Goal: Information Seeking & Learning: Check status

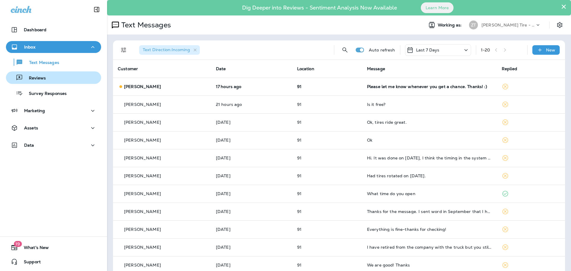
click at [29, 79] on p "Reviews" at bounding box center [34, 78] width 23 height 6
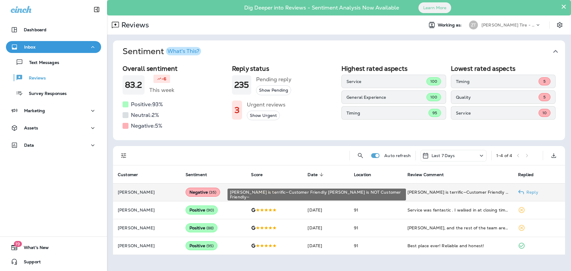
click at [413, 194] on div "[PERSON_NAME] is terrific—Customer Friendly [PERSON_NAME] is NOT Customer Frien…" at bounding box center [457, 192] width 101 height 6
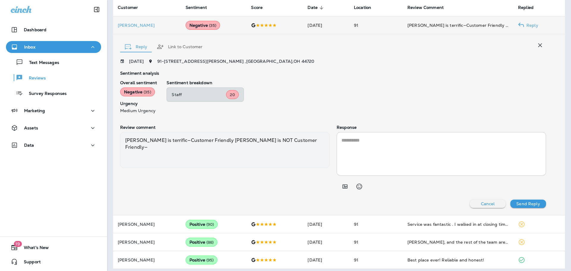
scroll to position [170, 0]
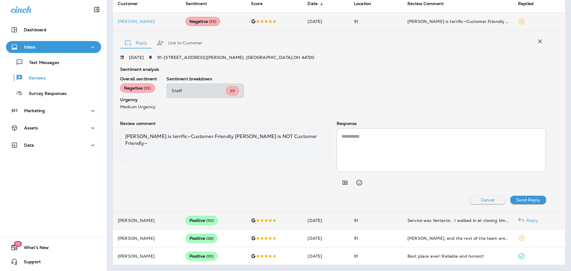
click at [419, 223] on td "Service was fantastic . I walked in at closing time and only 2 guys left. [PERS…" at bounding box center [457, 220] width 111 height 18
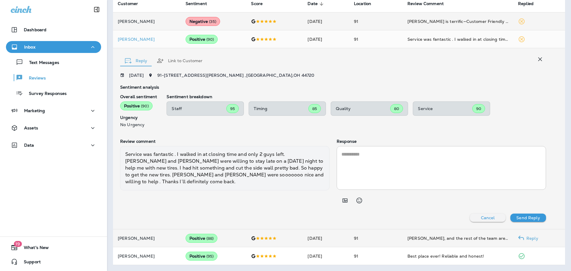
click at [373, 241] on td "91" at bounding box center [376, 238] width 54 height 18
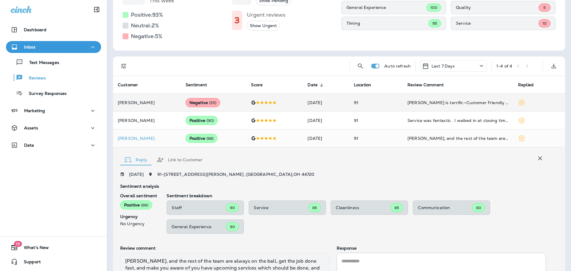
scroll to position [89, 0]
click at [31, 47] on p "Inbox" at bounding box center [29, 47] width 11 height 5
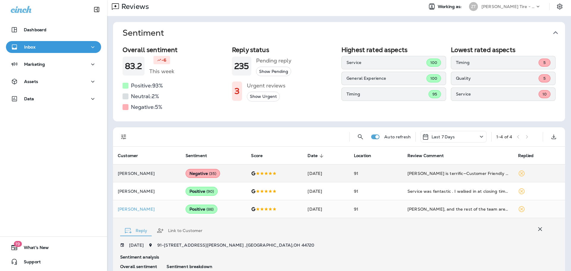
scroll to position [0, 0]
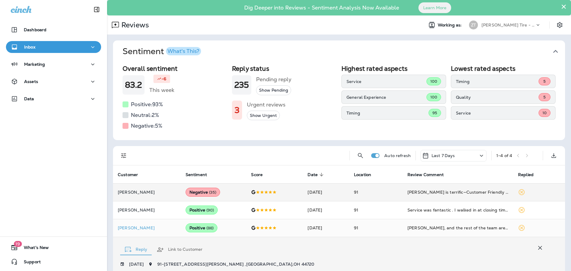
click at [502, 27] on p "[PERSON_NAME] Tire - [PERSON_NAME]" at bounding box center [508, 25] width 54 height 5
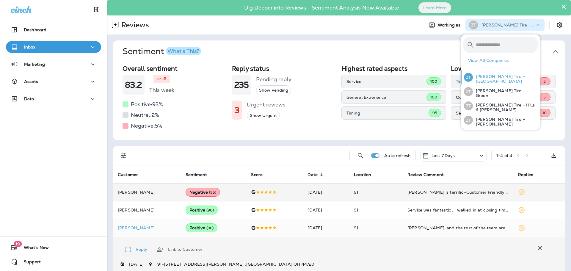
click at [476, 80] on p "[PERSON_NAME] Tire - [GEOGRAPHIC_DATA]" at bounding box center [505, 79] width 65 height 10
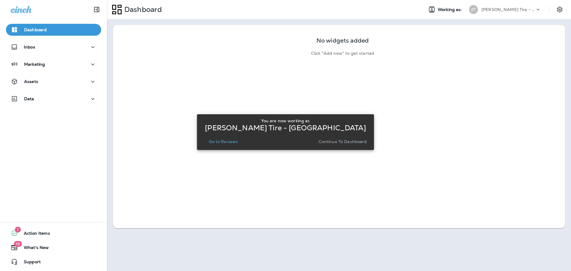
click at [350, 142] on p "Continue to Dashboard" at bounding box center [342, 141] width 48 height 5
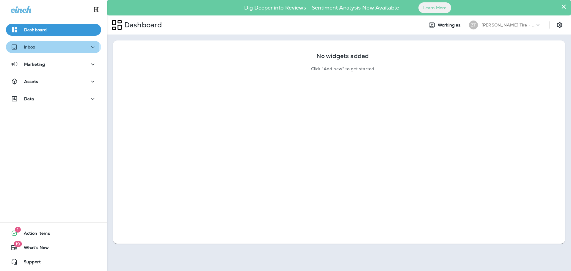
click at [34, 51] on button "Inbox" at bounding box center [53, 47] width 95 height 12
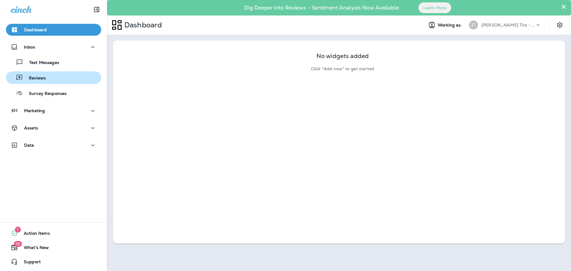
click at [32, 80] on p "Reviews" at bounding box center [34, 78] width 23 height 6
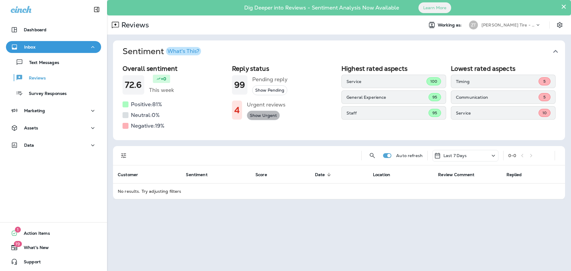
click at [262, 116] on button "Show Urgent" at bounding box center [263, 116] width 33 height 10
click at [265, 107] on h5 "Urgent reviews" at bounding box center [266, 105] width 39 height 10
click at [514, 26] on p "[PERSON_NAME] Tire - [GEOGRAPHIC_DATA]" at bounding box center [508, 25] width 54 height 5
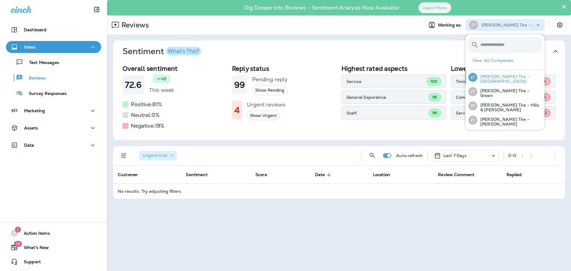
click at [494, 76] on p "[PERSON_NAME] Tire - [GEOGRAPHIC_DATA]" at bounding box center [509, 79] width 65 height 10
click at [348, 42] on button "Sentiment What's This?" at bounding box center [344, 51] width 452 height 22
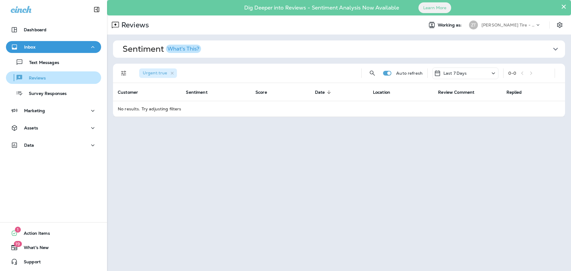
click at [34, 76] on p "Reviews" at bounding box center [34, 78] width 23 height 6
click at [485, 24] on p "[PERSON_NAME] Tire - [GEOGRAPHIC_DATA]" at bounding box center [508, 25] width 54 height 5
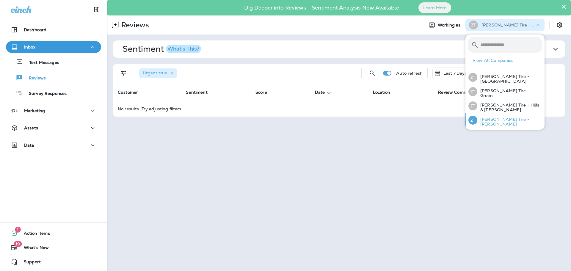
click at [483, 117] on div "[PERSON_NAME] Tire - [PERSON_NAME]" at bounding box center [505, 120] width 78 height 14
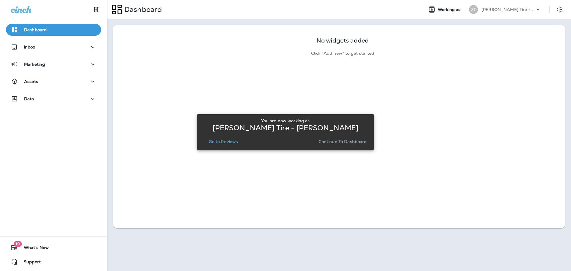
click at [355, 143] on p "Continue to Dashboard" at bounding box center [342, 141] width 48 height 5
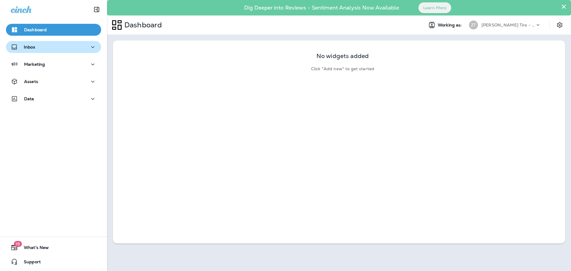
click at [59, 52] on button "Inbox" at bounding box center [53, 47] width 95 height 12
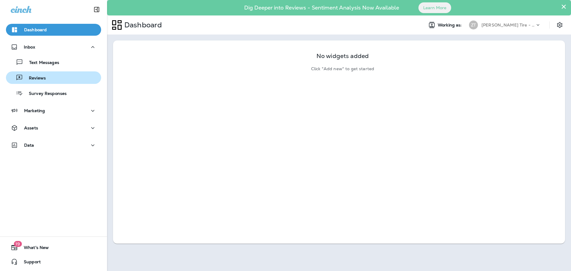
click at [56, 73] on div "Reviews" at bounding box center [53, 77] width 90 height 9
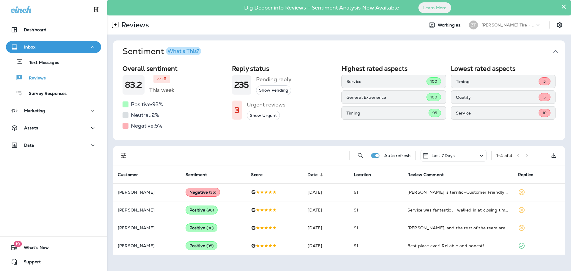
click at [479, 158] on icon at bounding box center [481, 155] width 7 height 7
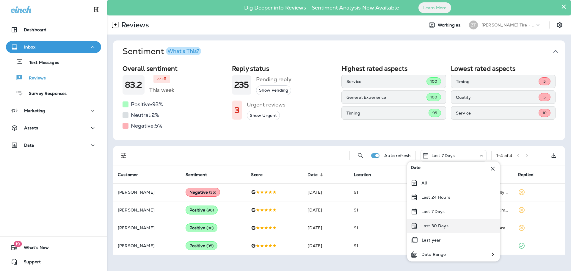
click at [425, 229] on div "Last 30 Days" at bounding box center [453, 225] width 93 height 14
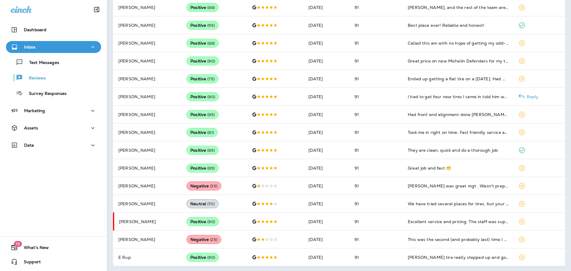
scroll to position [221, 0]
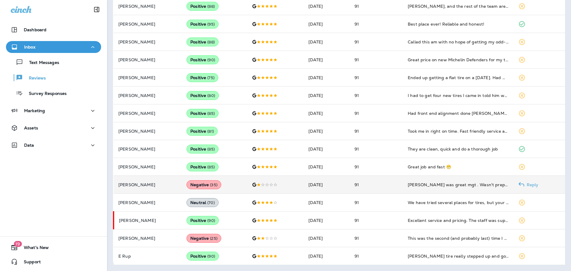
click at [398, 186] on td "91" at bounding box center [377, 185] width 54 height 18
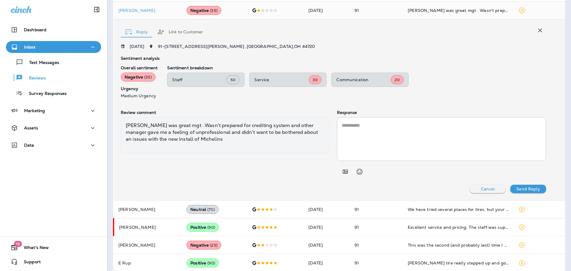
scroll to position [402, 0]
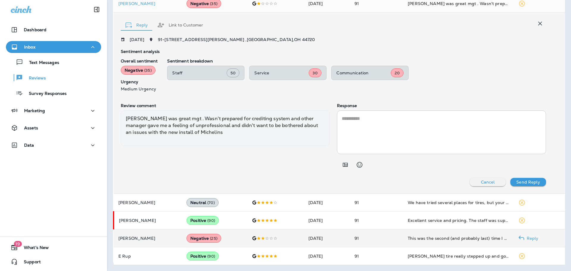
click at [291, 240] on div at bounding box center [275, 238] width 47 height 5
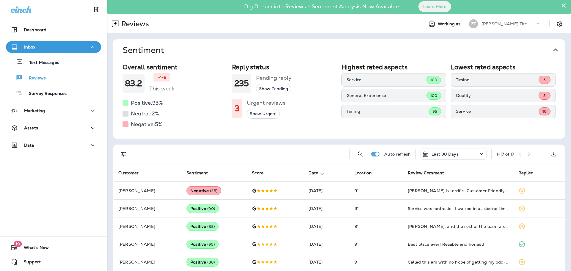
scroll to position [0, 0]
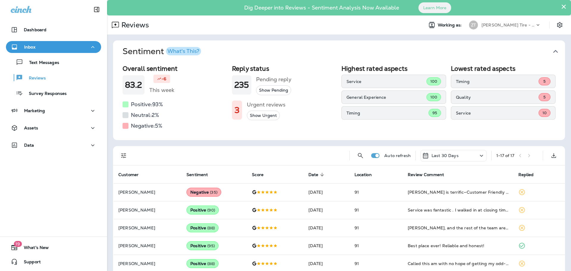
click at [485, 23] on p "[PERSON_NAME] Tire - [PERSON_NAME]" at bounding box center [508, 25] width 54 height 5
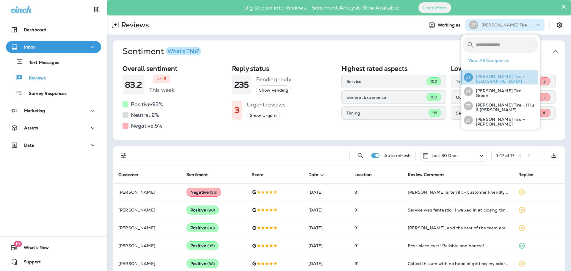
click at [495, 79] on p "[PERSON_NAME] Tire - [GEOGRAPHIC_DATA]" at bounding box center [505, 79] width 65 height 10
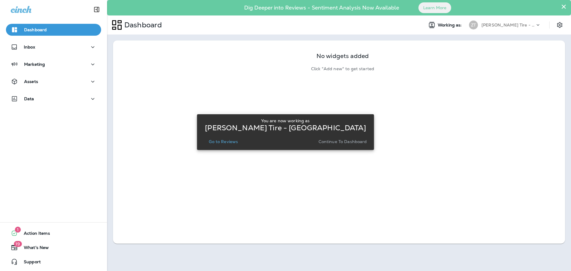
click at [350, 142] on p "Continue to Dashboard" at bounding box center [342, 141] width 48 height 5
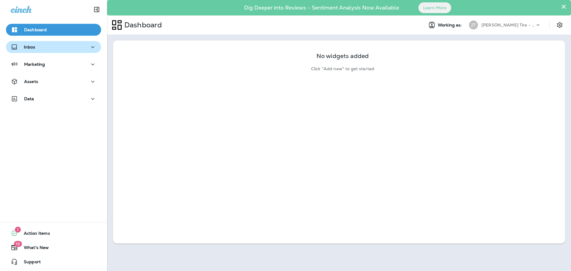
click at [41, 44] on div "Inbox" at bounding box center [54, 46] width 86 height 7
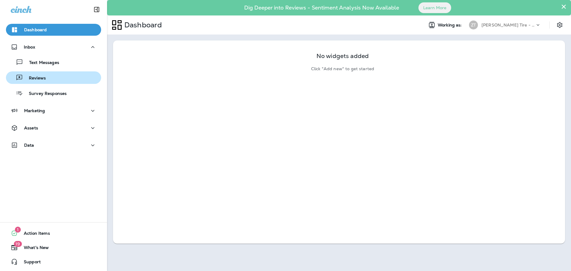
click at [40, 81] on p "Reviews" at bounding box center [34, 78] width 23 height 6
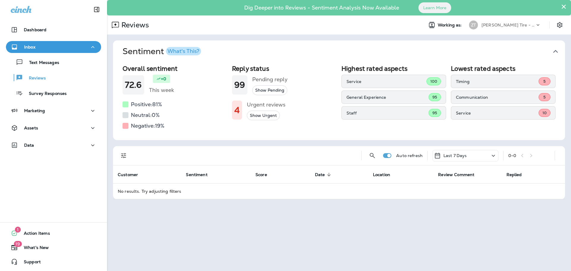
click at [491, 158] on icon at bounding box center [493, 155] width 7 height 7
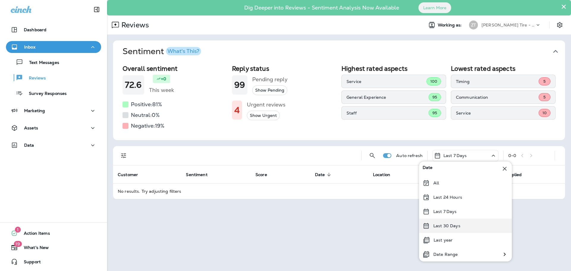
click at [451, 224] on p "Last 30 Days" at bounding box center [446, 225] width 27 height 5
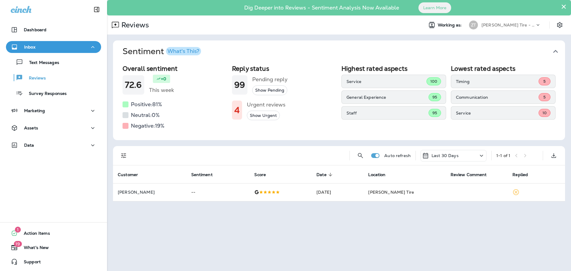
click at [530, 21] on div "[PERSON_NAME] Tire - [GEOGRAPHIC_DATA]" at bounding box center [508, 25] width 54 height 9
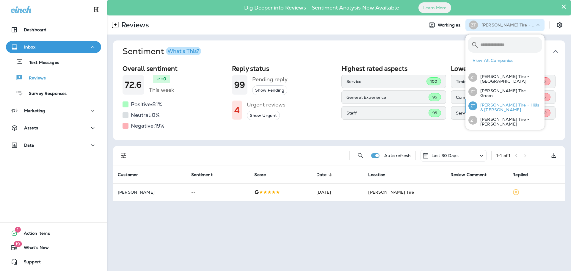
click at [488, 106] on p "[PERSON_NAME] Tire - Hills & [PERSON_NAME]" at bounding box center [509, 108] width 65 height 10
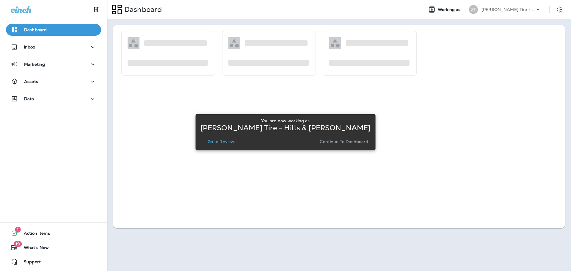
click at [360, 139] on p "Continue to Dashboard" at bounding box center [344, 141] width 48 height 5
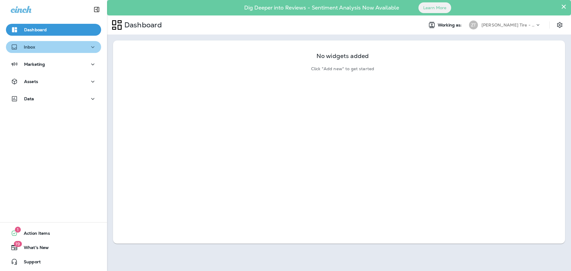
click at [56, 49] on div "Inbox" at bounding box center [54, 46] width 86 height 7
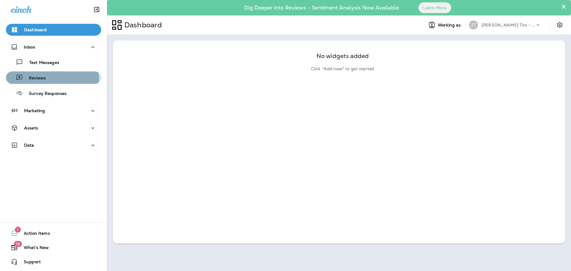
click at [41, 80] on p "Reviews" at bounding box center [34, 78] width 23 height 6
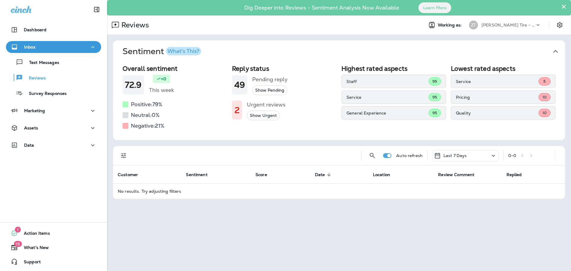
click at [463, 158] on p "Last 7 Days" at bounding box center [454, 155] width 23 height 5
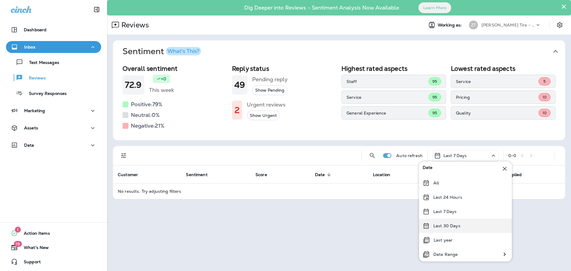
click at [445, 224] on p "Last 30 Days" at bounding box center [446, 225] width 27 height 5
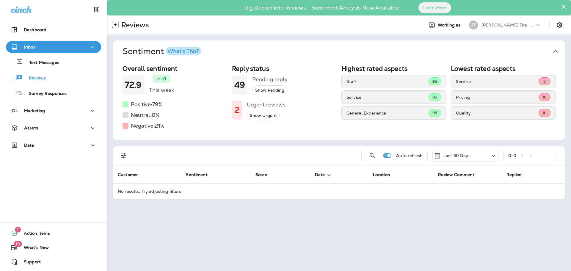
click at [507, 25] on p "[PERSON_NAME] Tire - Hills & [PERSON_NAME]" at bounding box center [508, 25] width 54 height 5
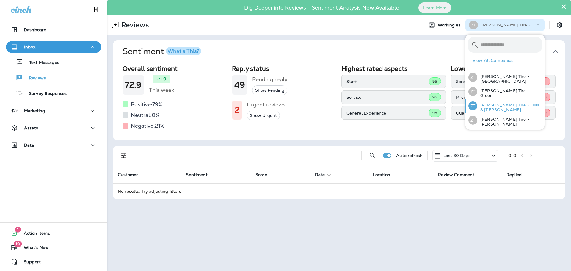
click at [498, 108] on p "[PERSON_NAME] Tire - Hills & [PERSON_NAME]" at bounding box center [509, 108] width 65 height 10
click at [498, 107] on p "[PERSON_NAME] Tire - Hills & [PERSON_NAME]" at bounding box center [509, 108] width 65 height 10
click at [486, 157] on div "Last 30 Days" at bounding box center [465, 156] width 66 height 12
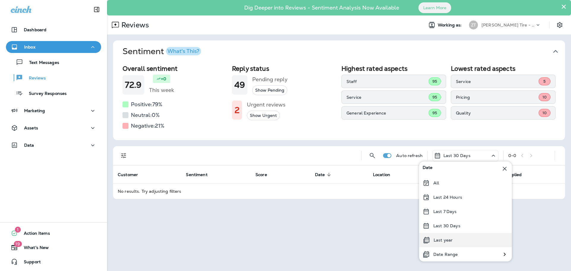
click at [440, 239] on p "Last year" at bounding box center [442, 239] width 19 height 5
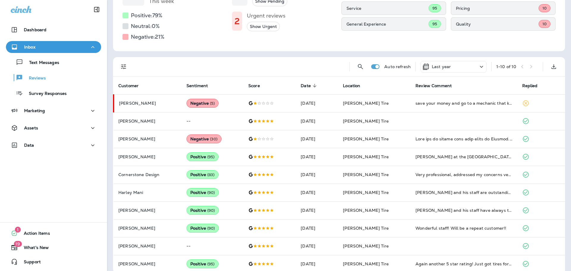
scroll to position [96, 0]
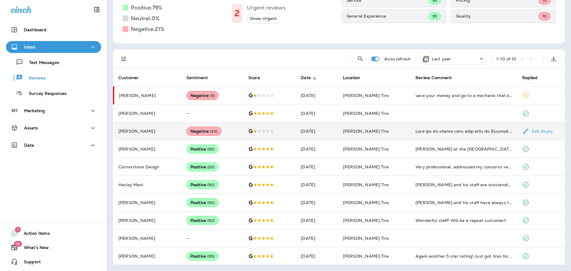
click at [394, 132] on td "[PERSON_NAME] Tire" at bounding box center [374, 131] width 73 height 18
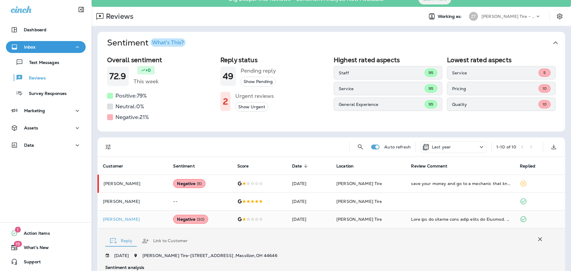
scroll to position [0, 0]
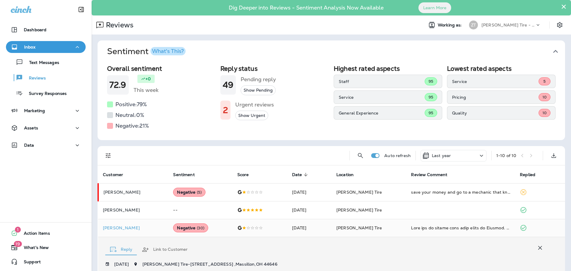
click at [35, 46] on p "Inbox" at bounding box center [29, 47] width 11 height 5
click at [34, 62] on p "Text Messages" at bounding box center [41, 63] width 36 height 6
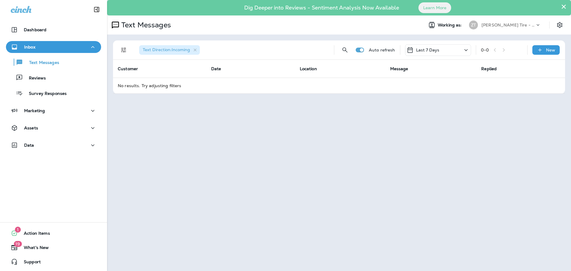
click at [37, 48] on div "Inbox" at bounding box center [54, 46] width 86 height 7
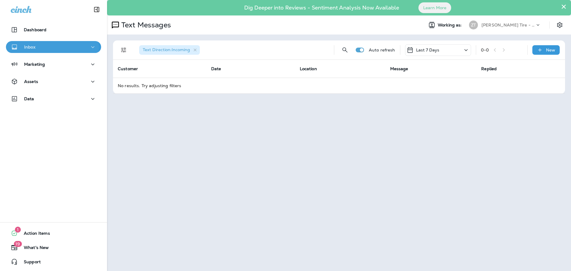
click at [37, 48] on div "Inbox" at bounding box center [54, 46] width 86 height 7
